Goal: Transaction & Acquisition: Purchase product/service

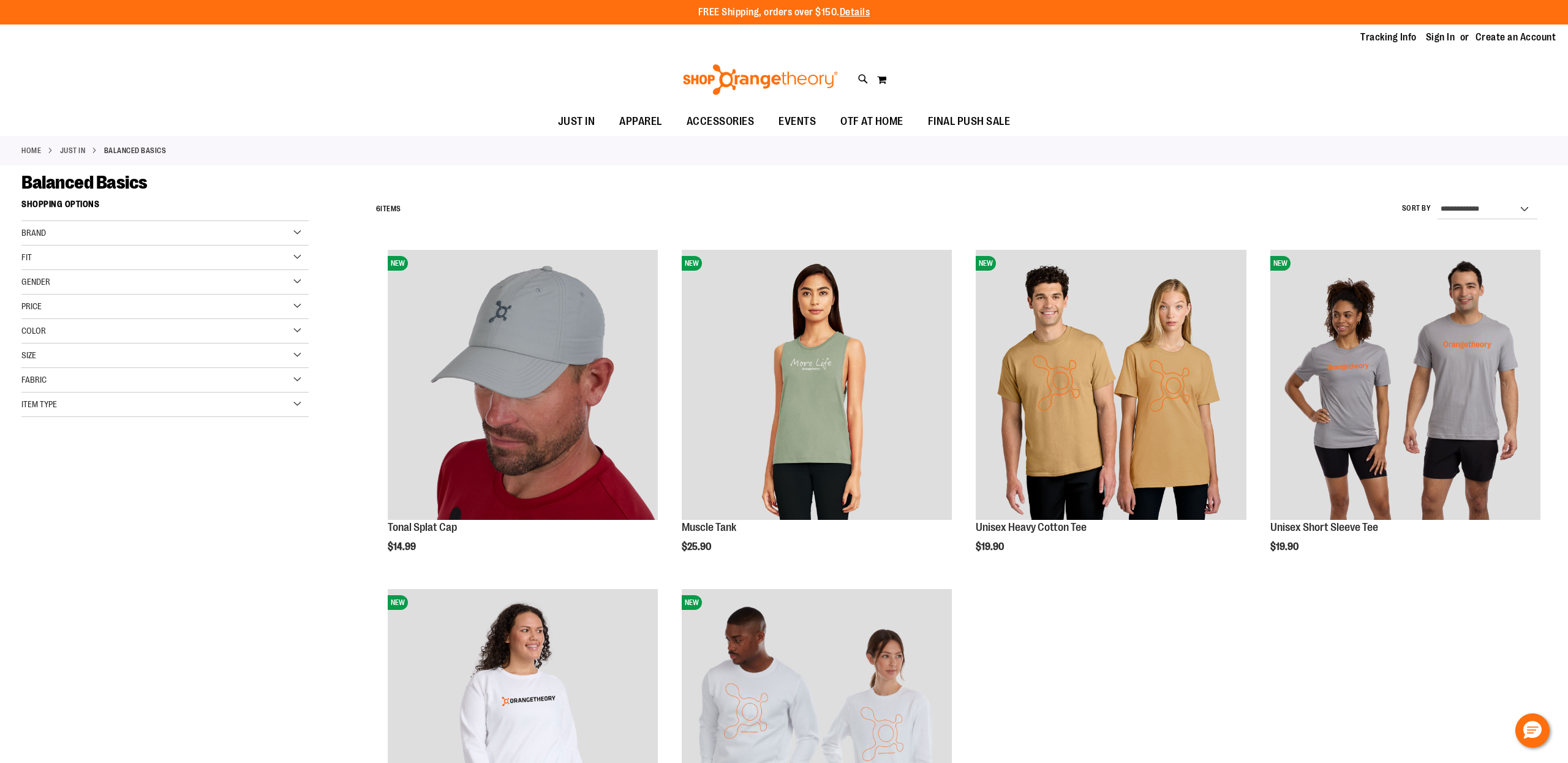
click at [296, 259] on div "Fit" at bounding box center [165, 258] width 287 height 25
click at [298, 236] on div "Brand" at bounding box center [165, 233] width 287 height 25
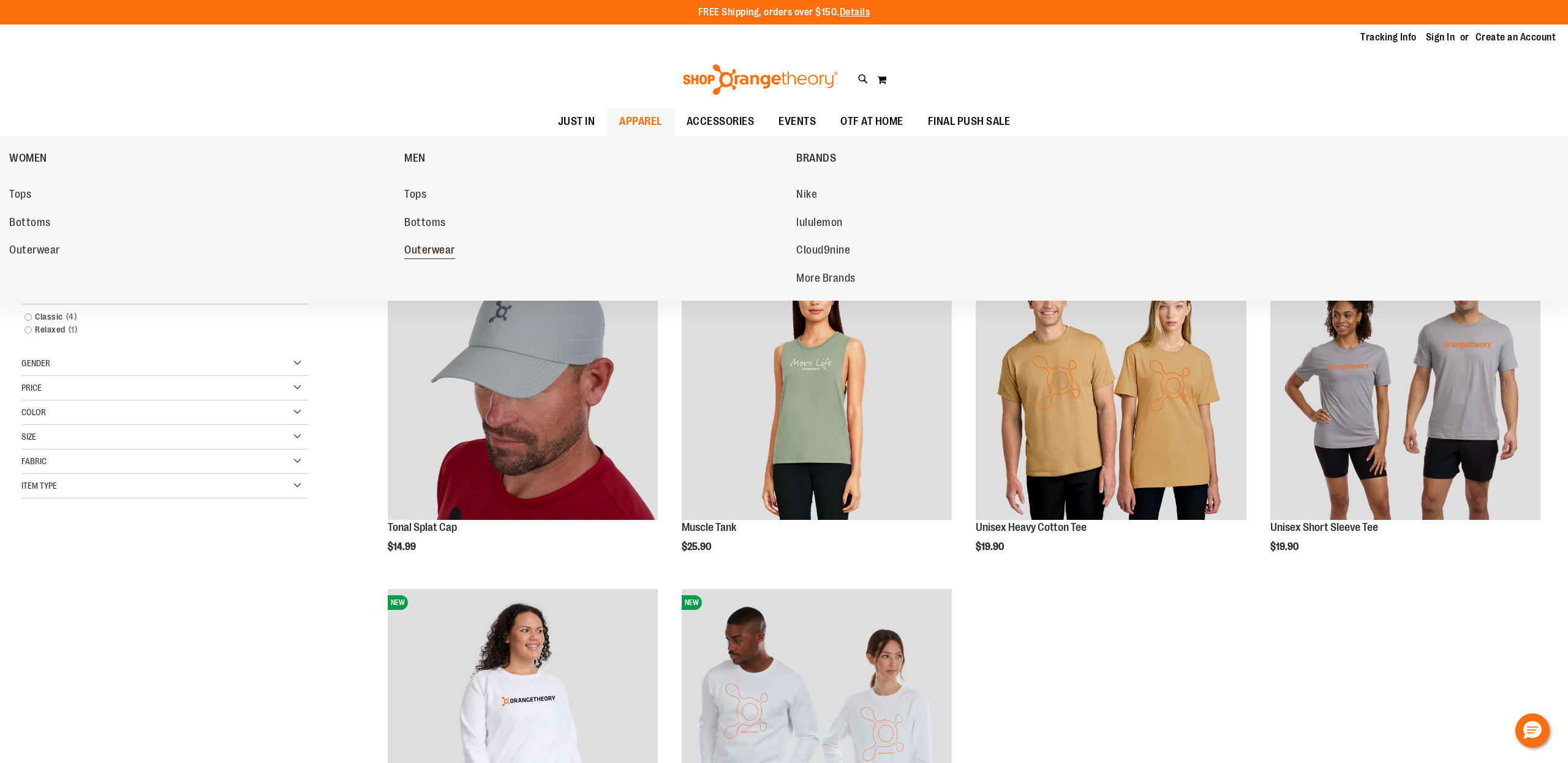
click at [419, 251] on span "Outerwear" at bounding box center [430, 252] width 51 height 16
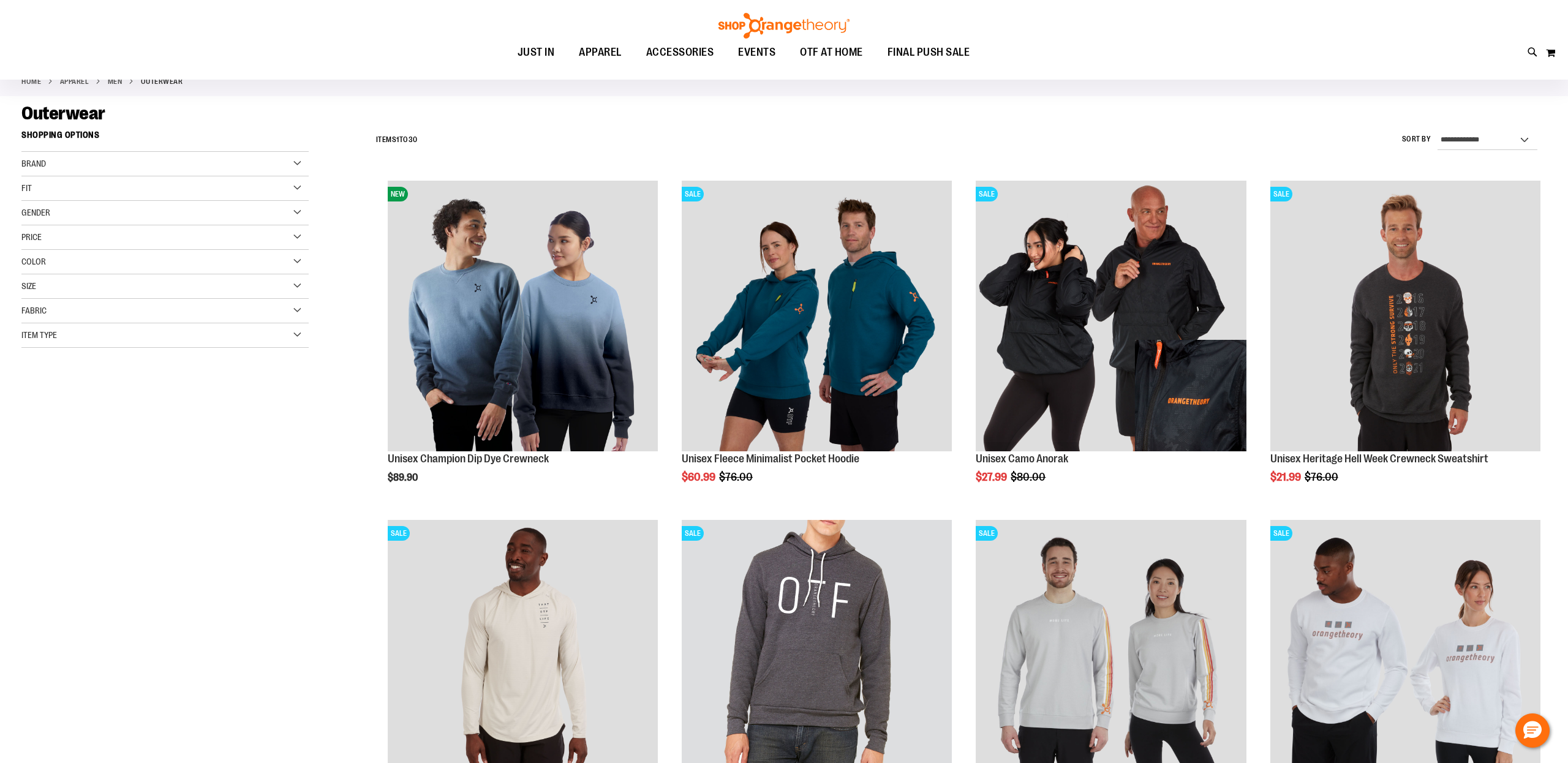
scroll to position [81, 0]
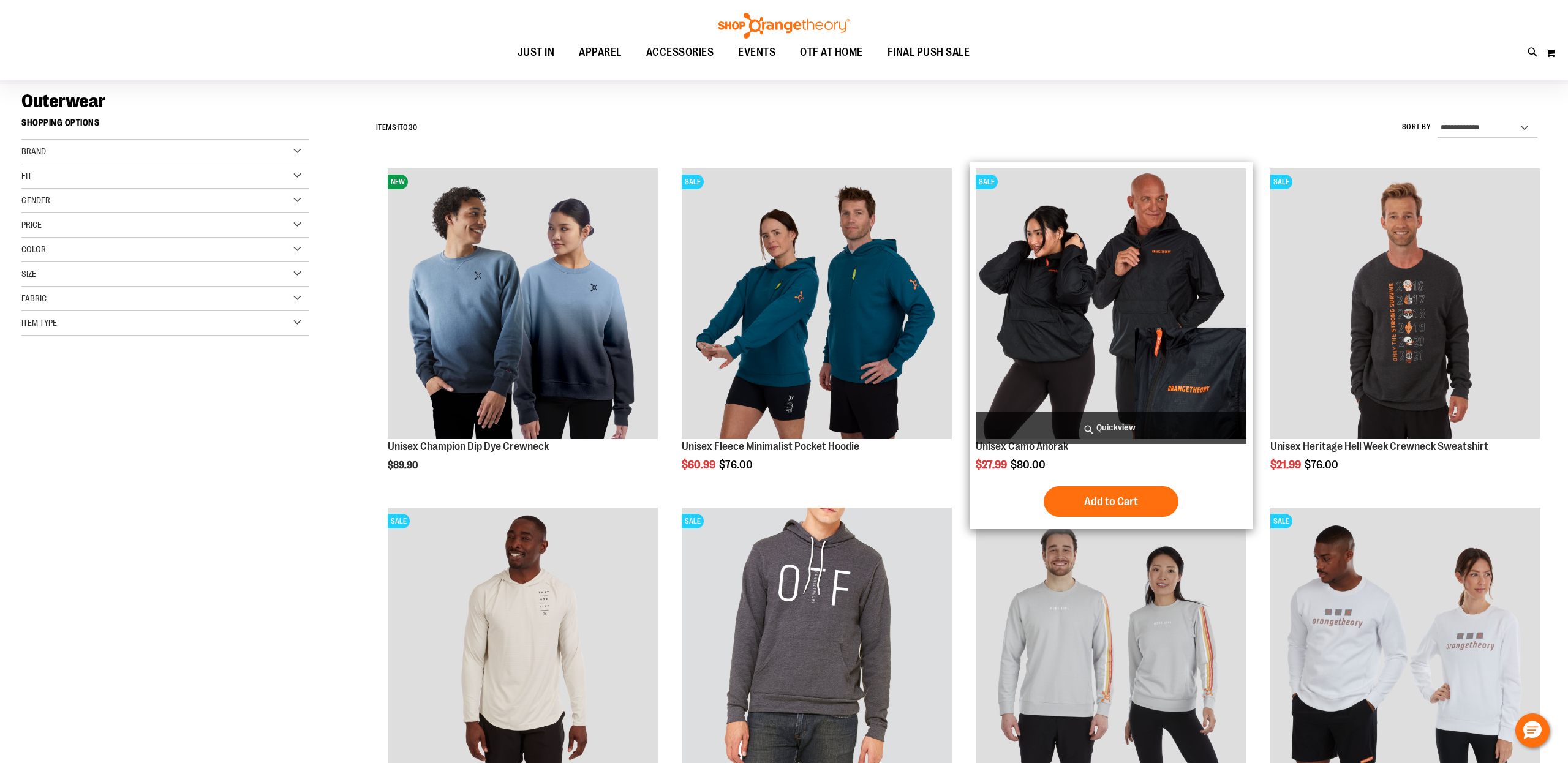
click at [1081, 283] on img "product" at bounding box center [1110, 303] width 270 height 270
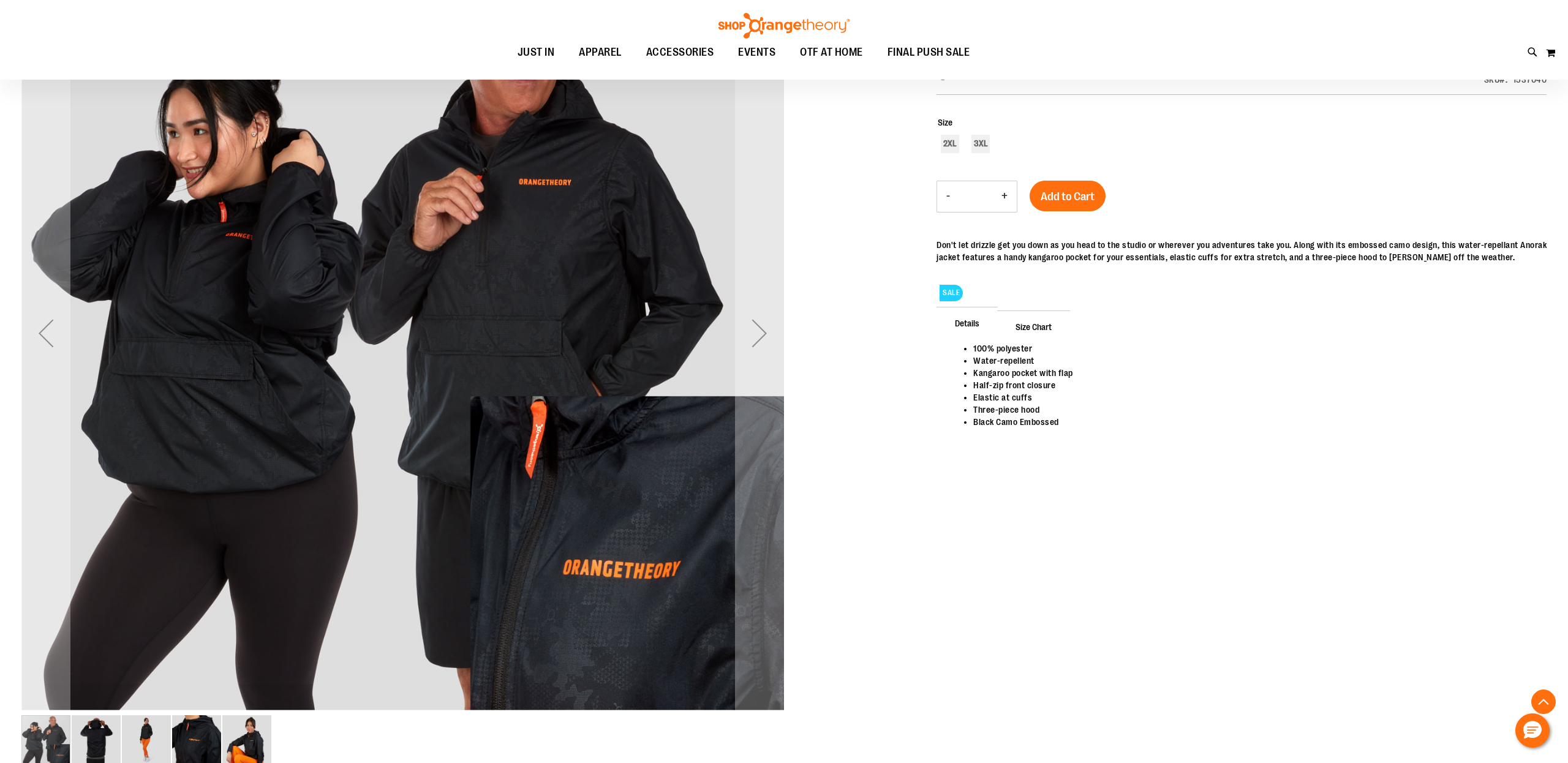
scroll to position [227, 0]
click at [757, 339] on div "Next" at bounding box center [760, 333] width 49 height 49
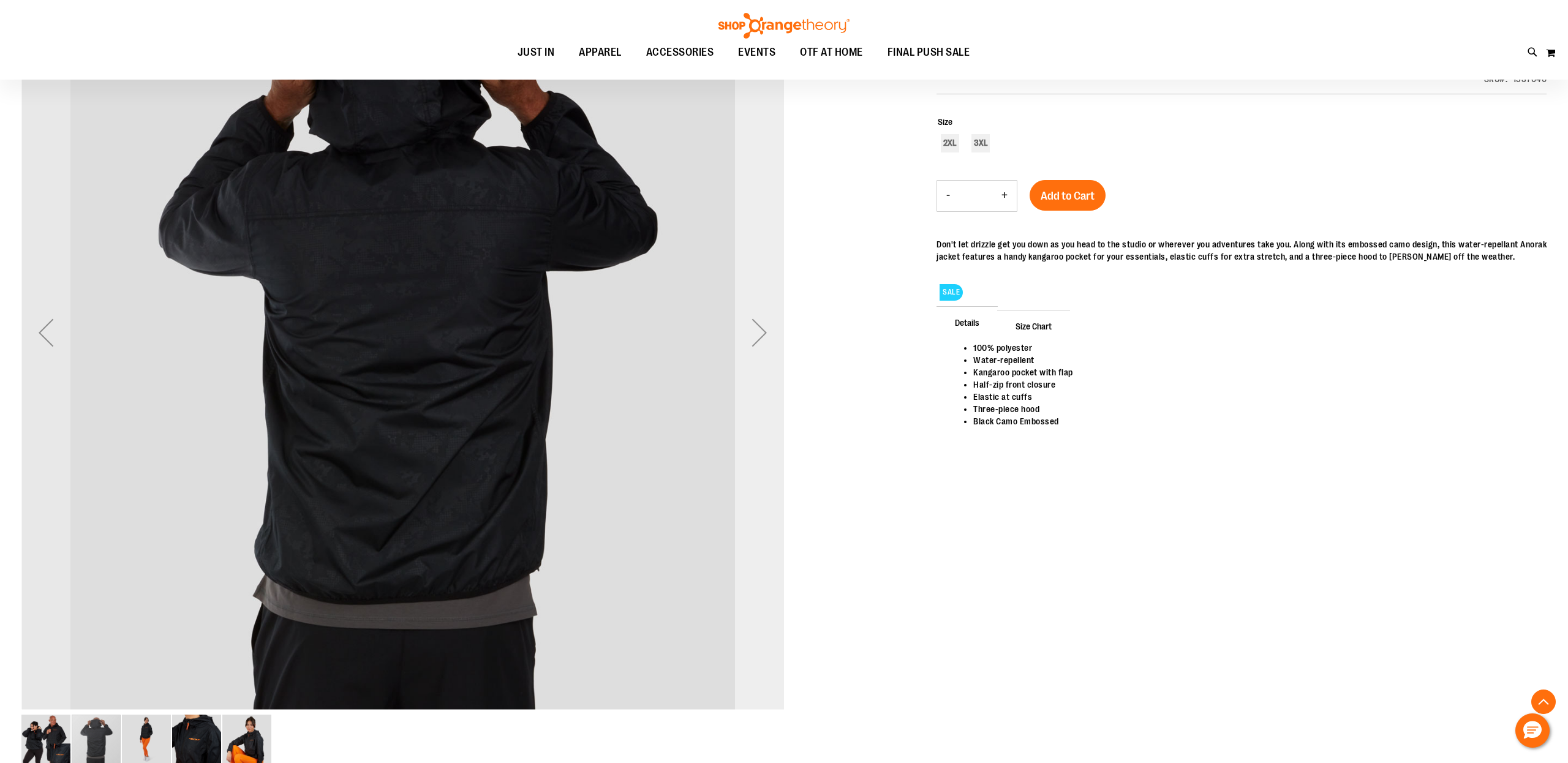
click at [757, 339] on div "Next" at bounding box center [760, 333] width 49 height 49
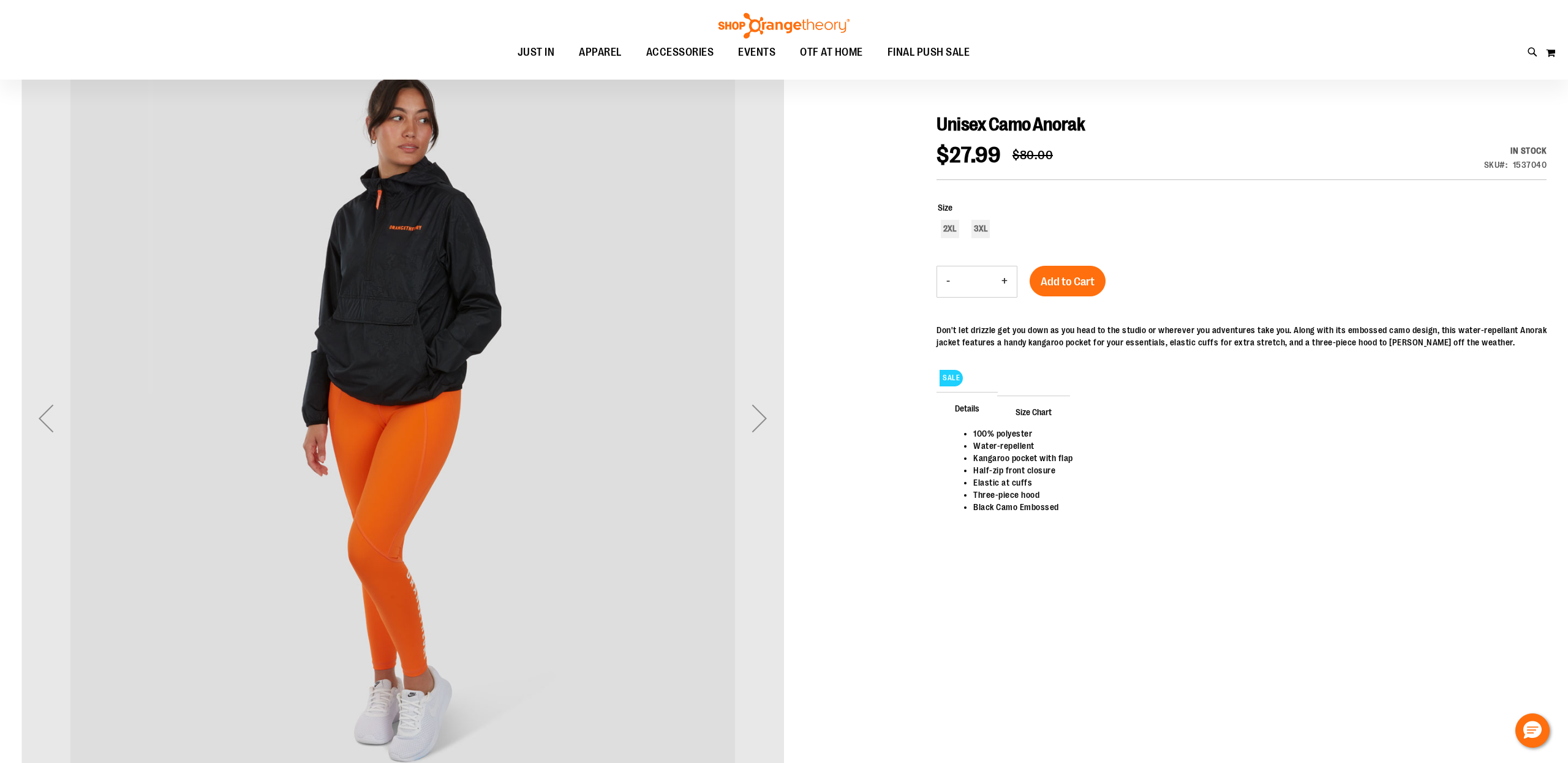
scroll to position [139, 0]
click at [752, 419] on div "Next" at bounding box center [760, 420] width 49 height 49
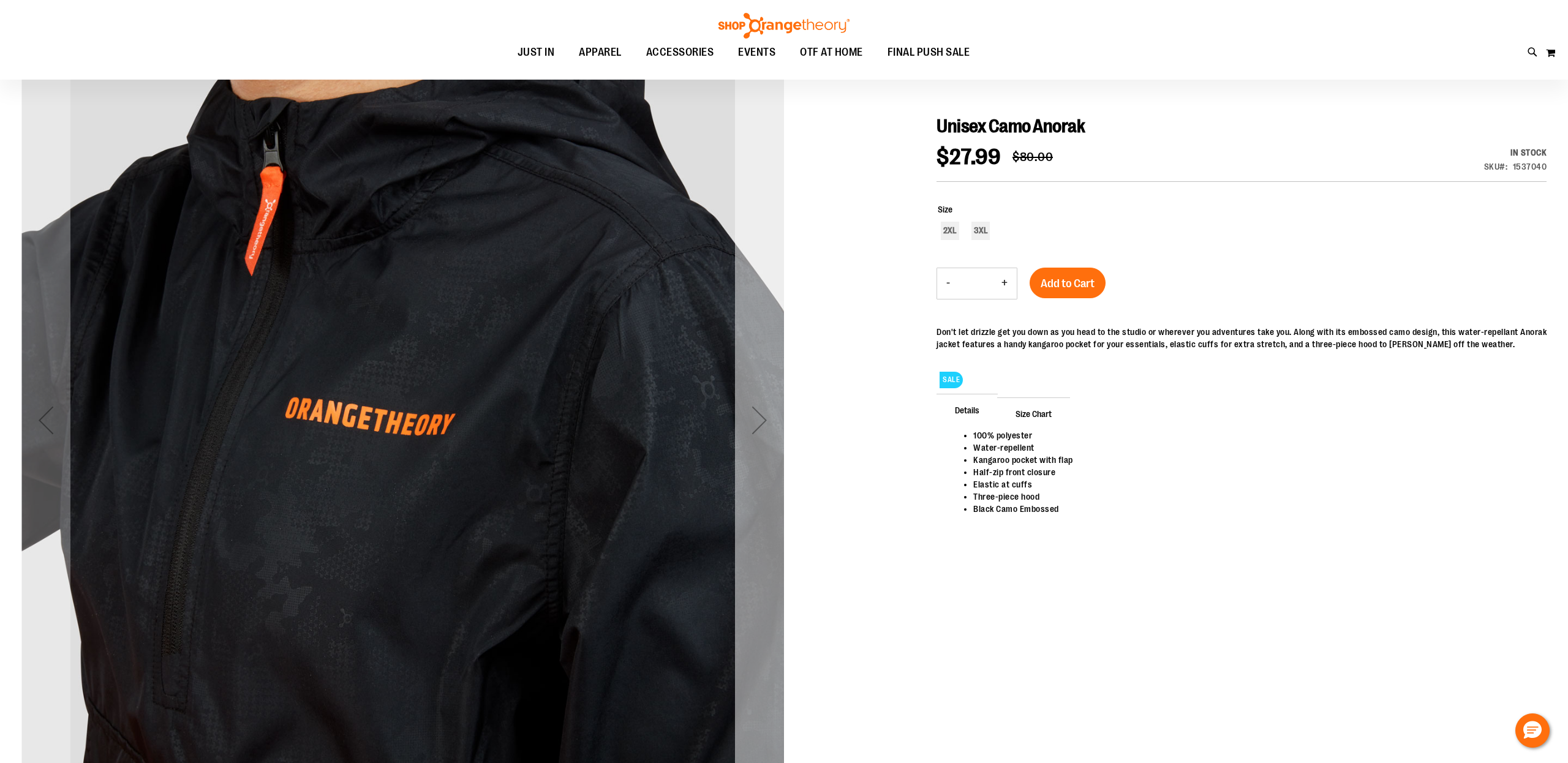
click at [752, 419] on div "Next" at bounding box center [760, 420] width 49 height 49
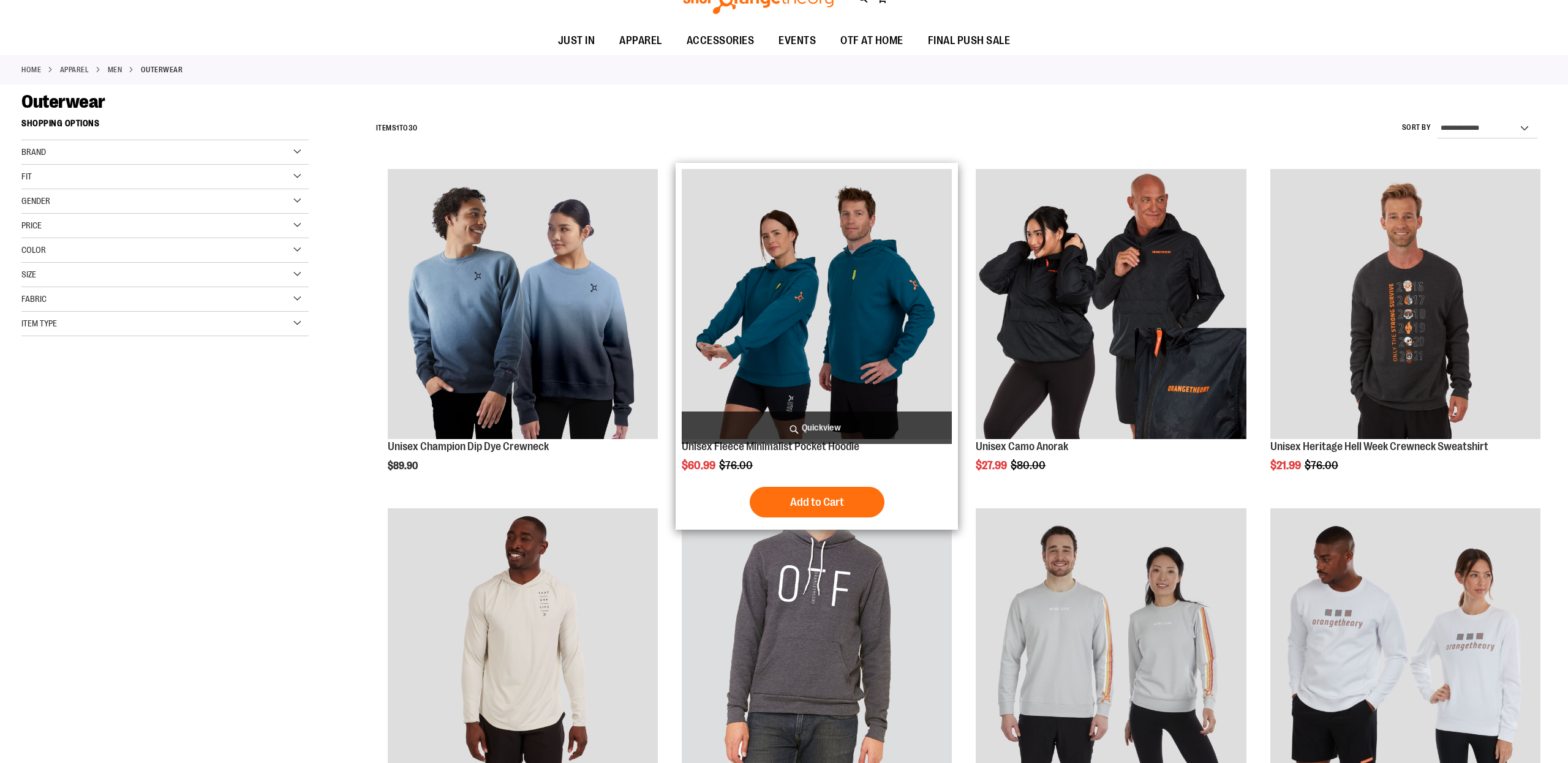
scroll to position [81, 0]
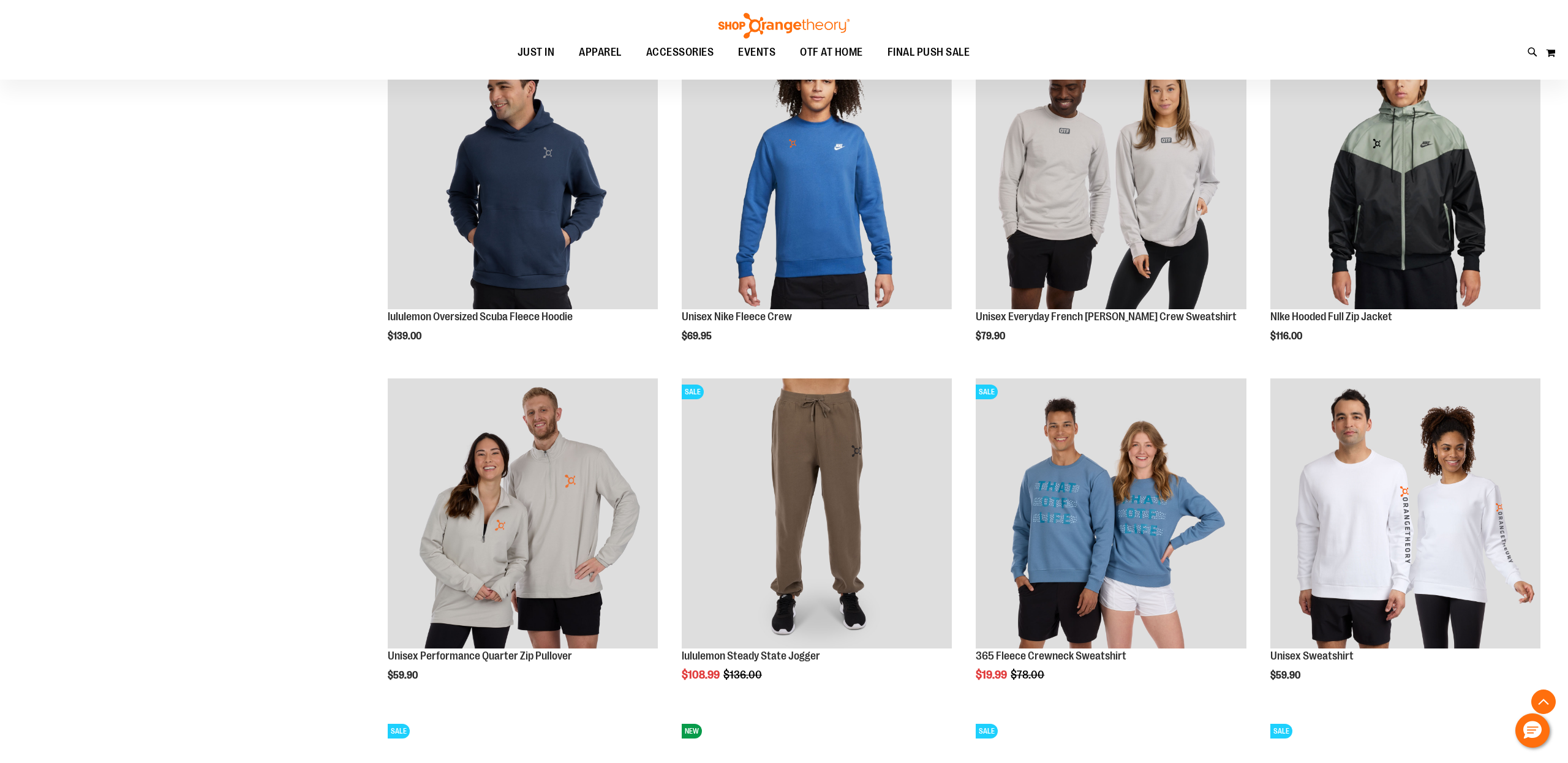
scroll to position [1230, 0]
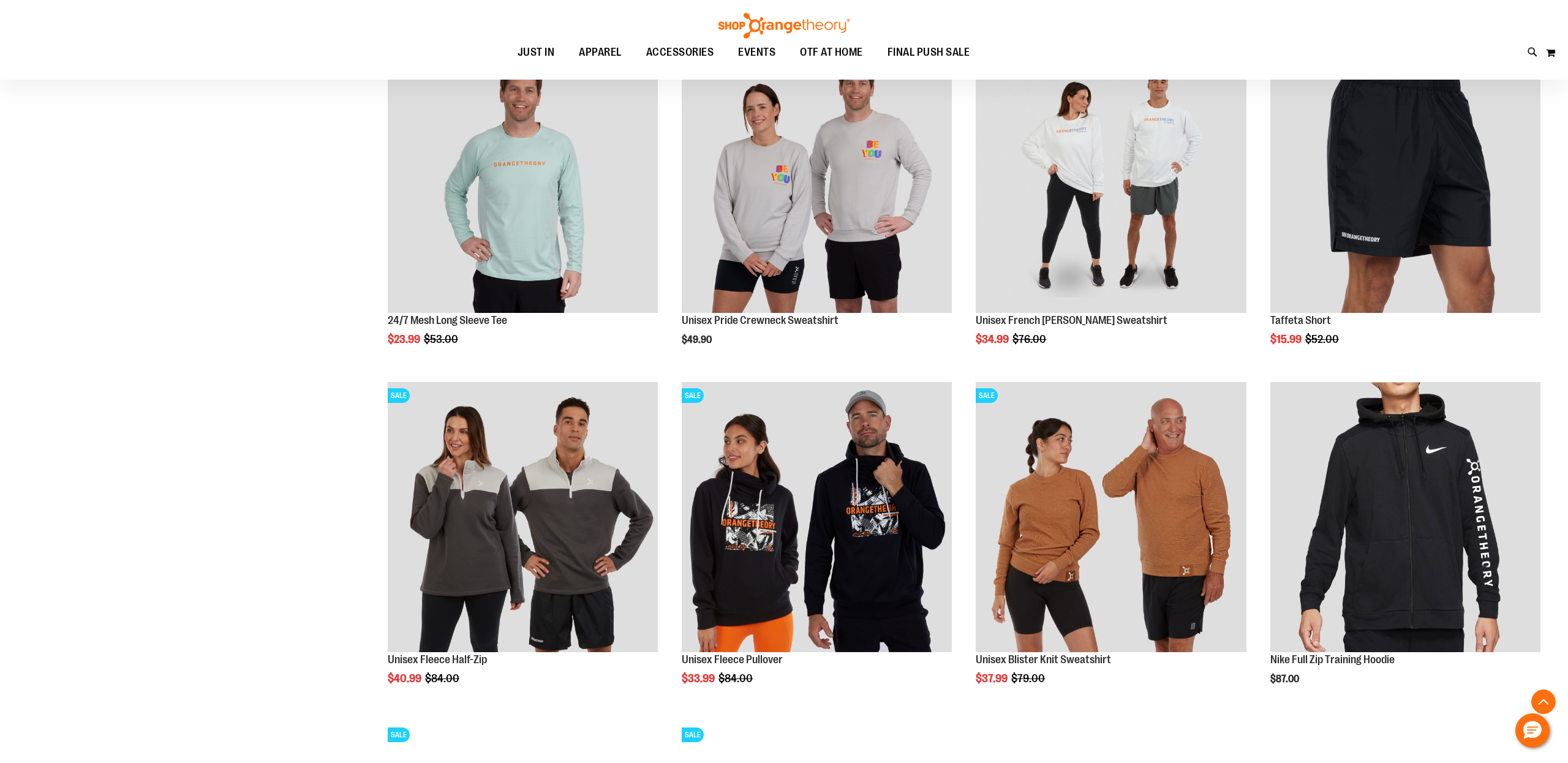
scroll to position [1907, 0]
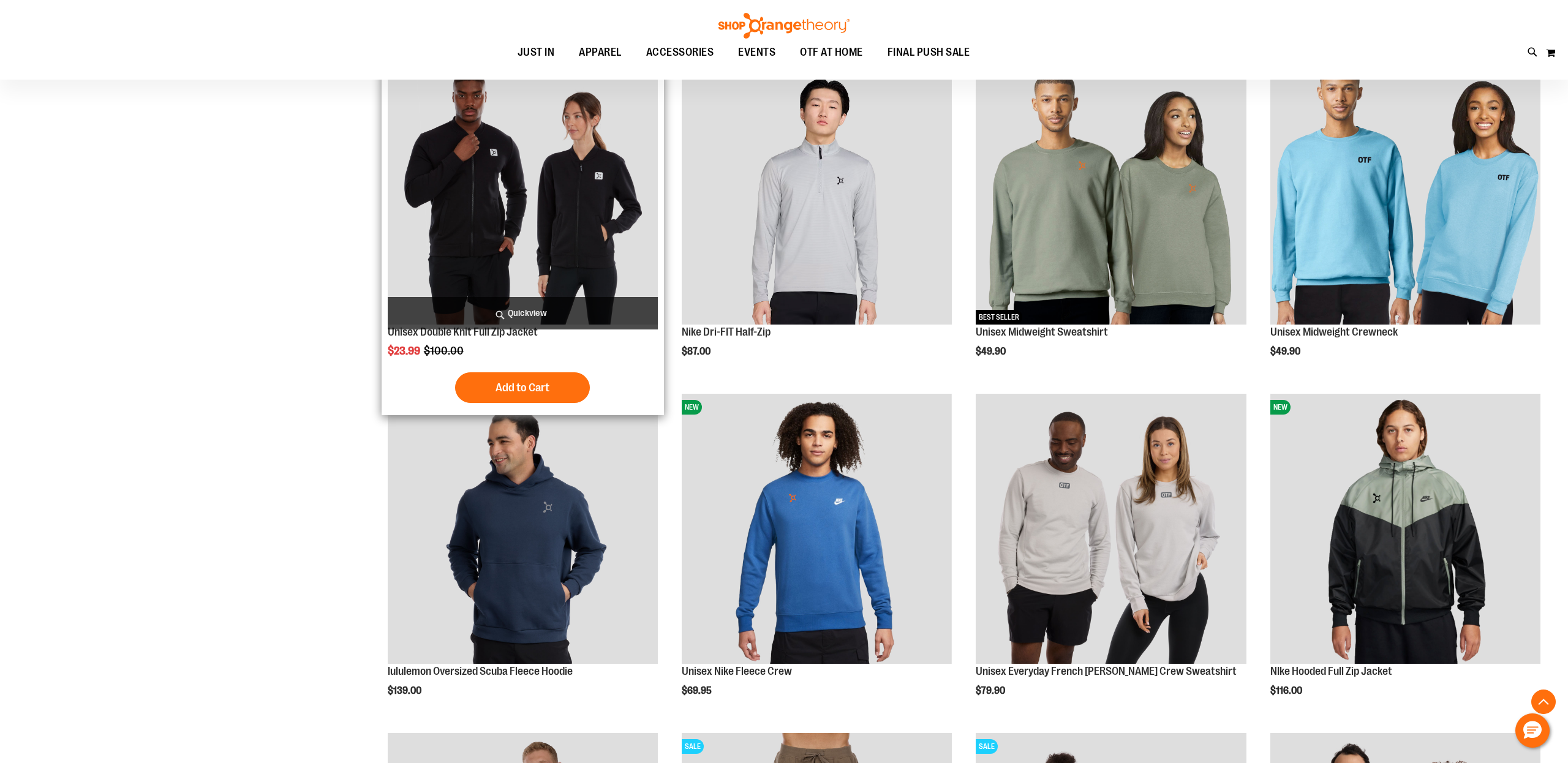
scroll to position [875, 0]
click at [502, 255] on img "product" at bounding box center [522, 189] width 270 height 270
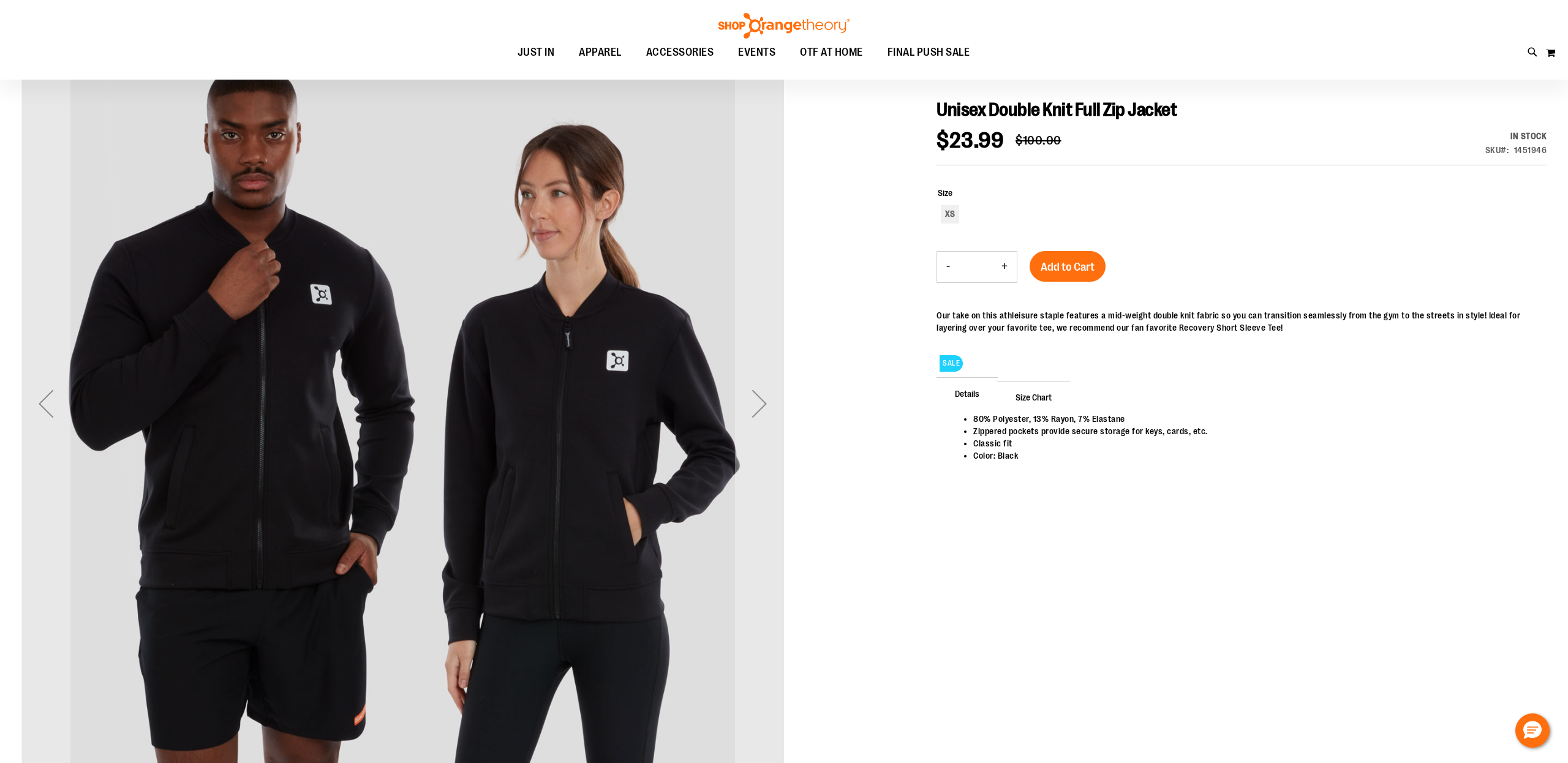
scroll to position [155, 0]
click at [762, 403] on div "Next" at bounding box center [760, 405] width 49 height 49
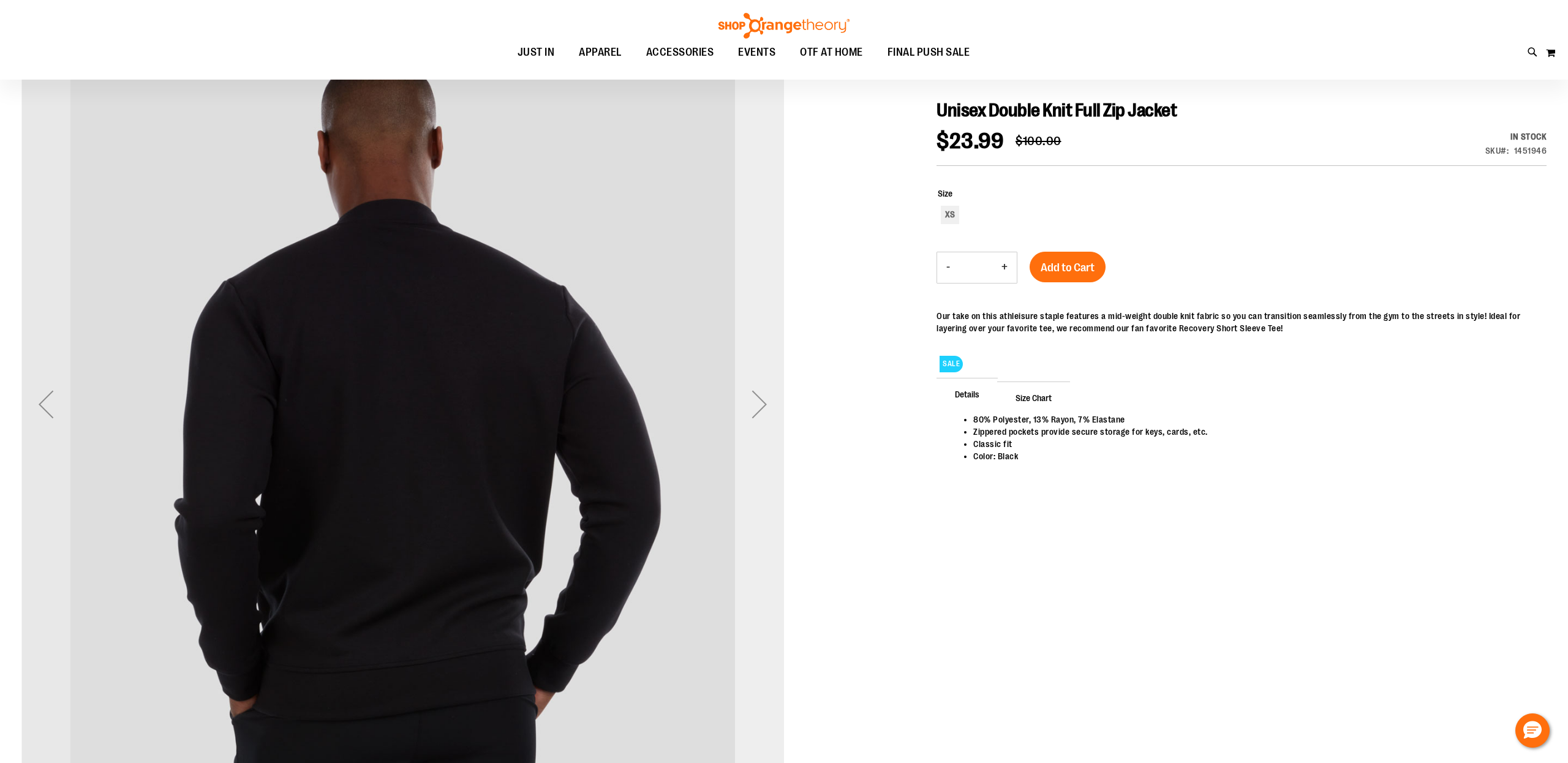
click at [761, 402] on div "Next" at bounding box center [760, 405] width 49 height 49
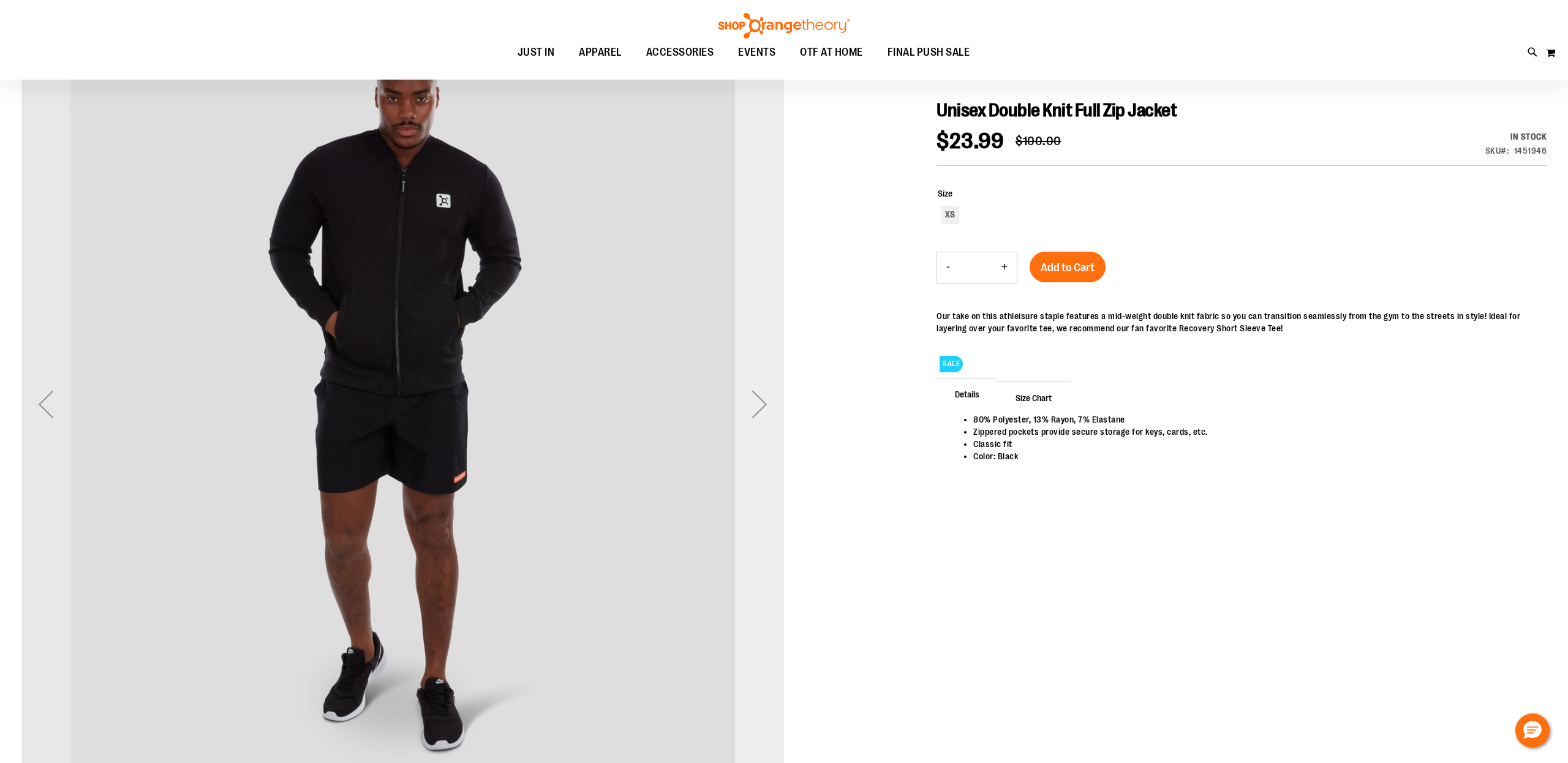
click at [761, 402] on div "Next" at bounding box center [760, 405] width 49 height 49
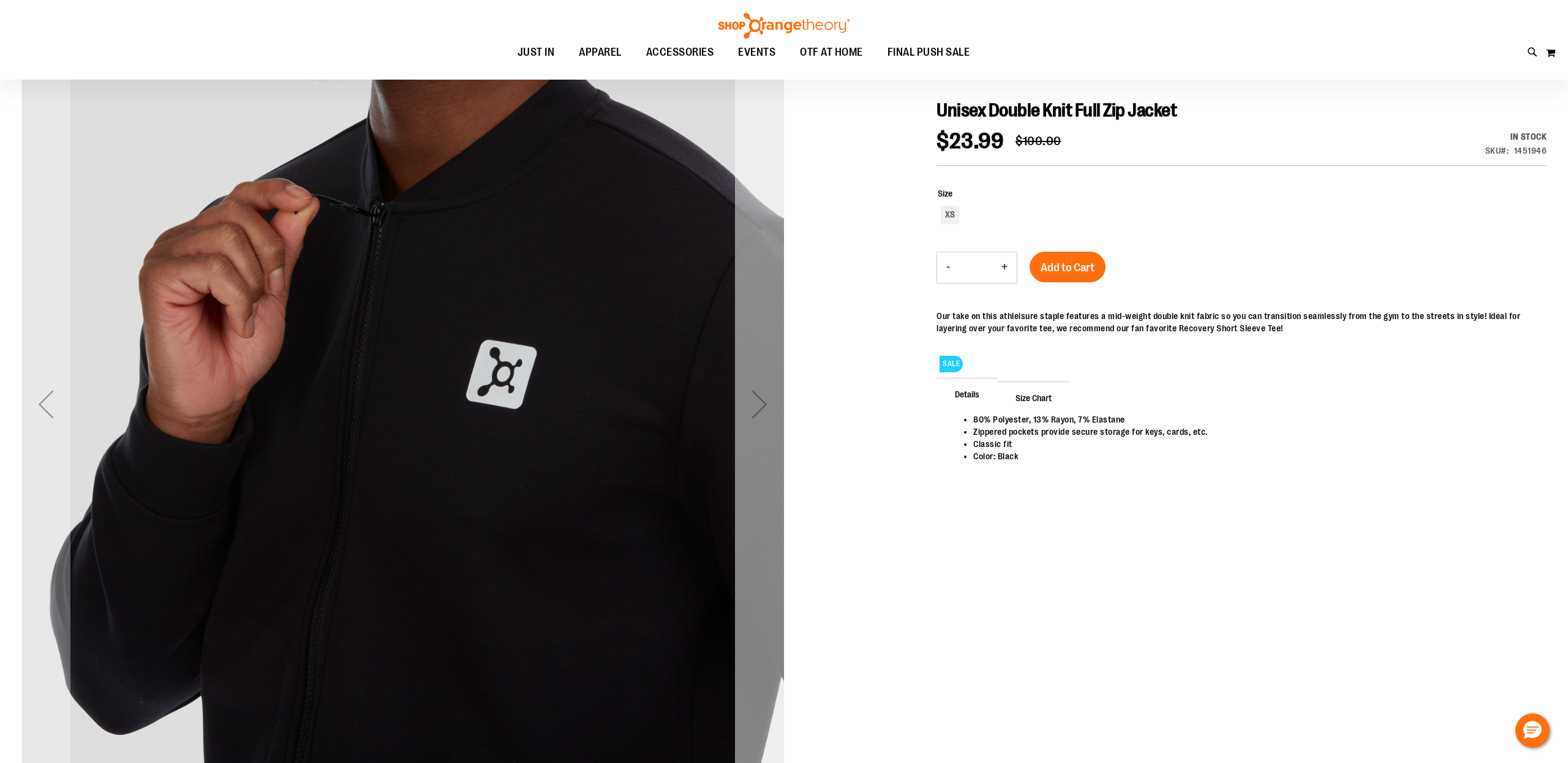
click at [756, 411] on div "Next" at bounding box center [760, 405] width 49 height 49
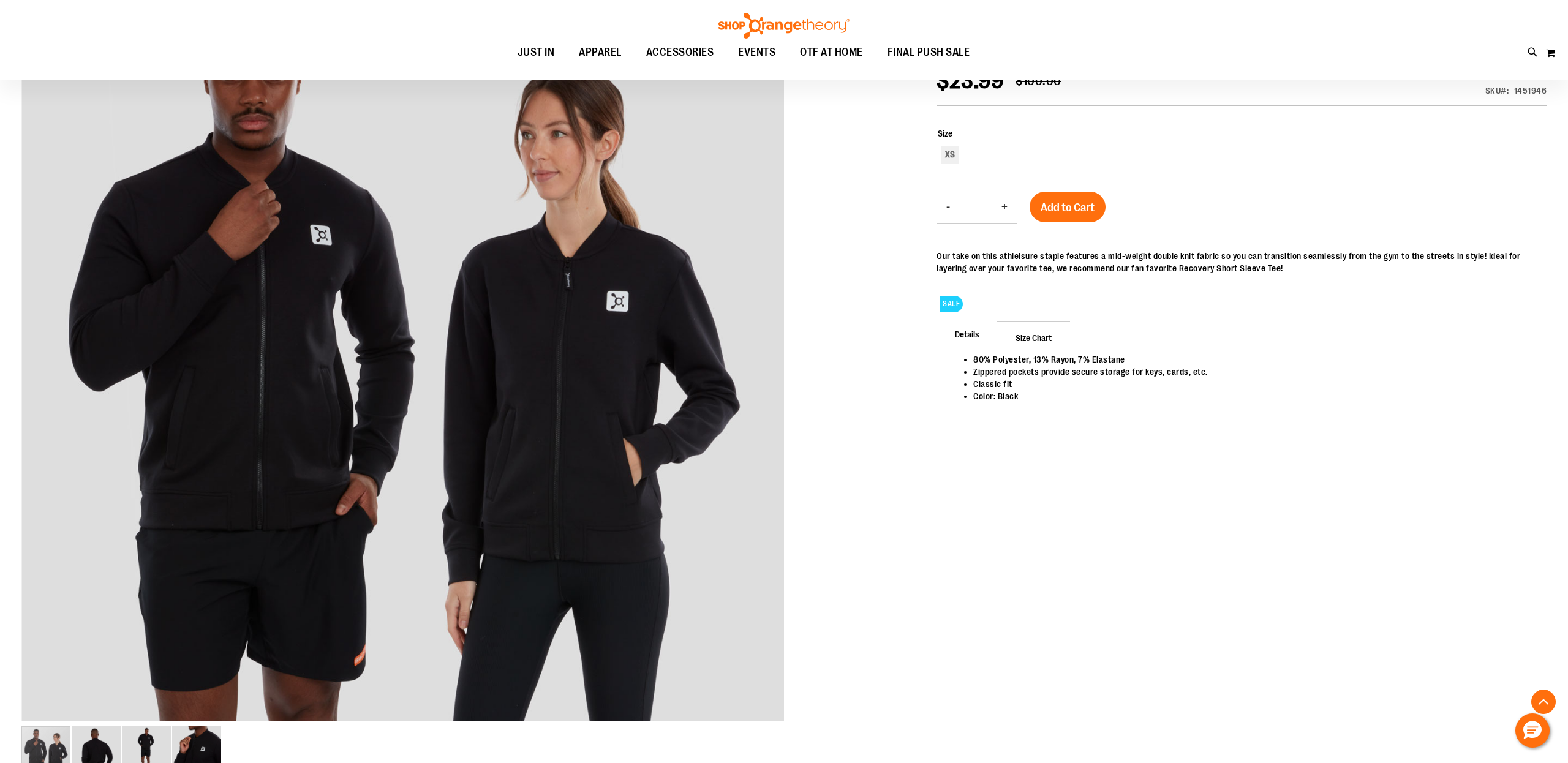
scroll to position [196, 0]
